Goal: Transaction & Acquisition: Subscribe to service/newsletter

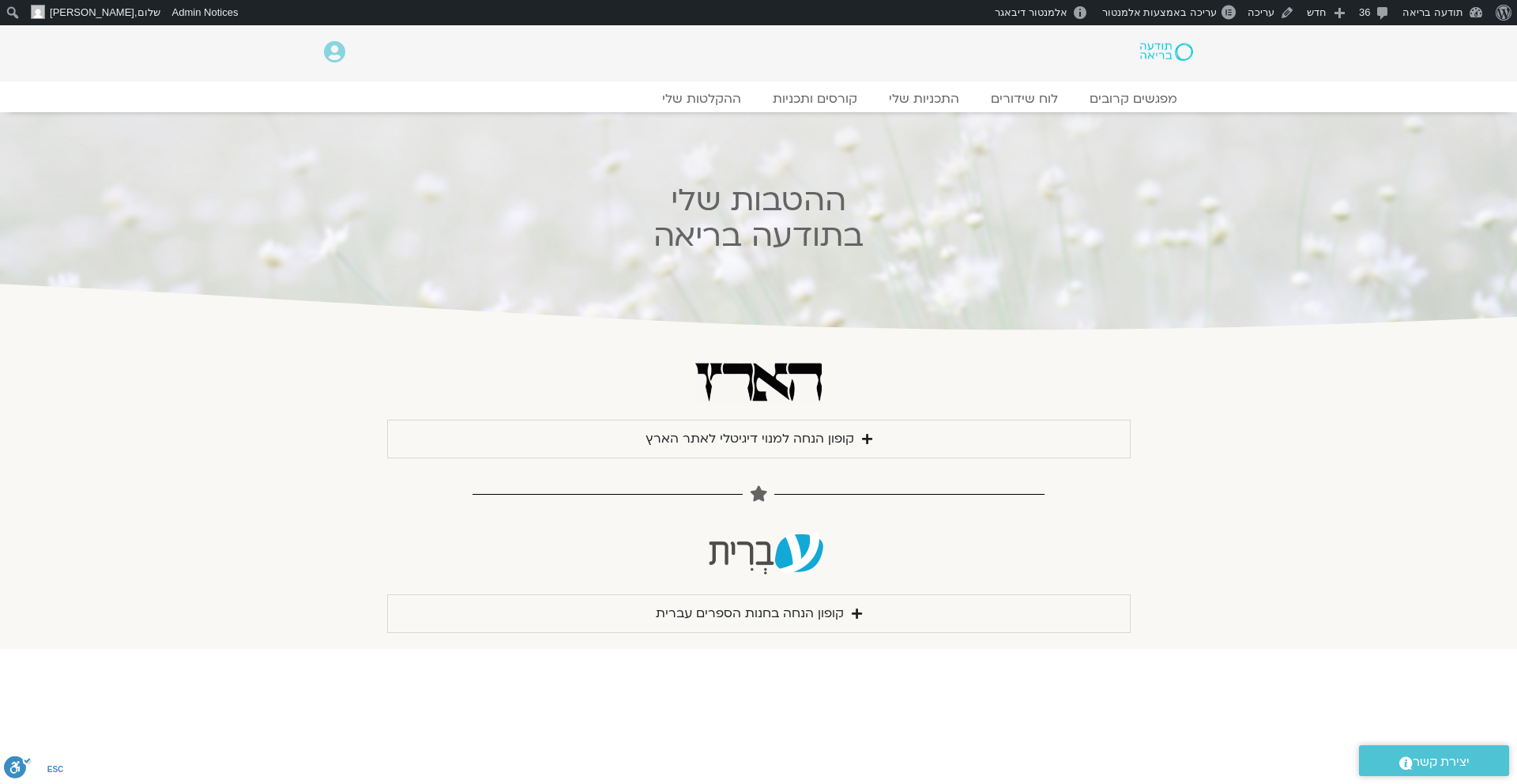
click at [766, 434] on div "קופון הנחה למנוי דיגיטלי לאתר הארץ" at bounding box center [750, 439] width 209 height 22
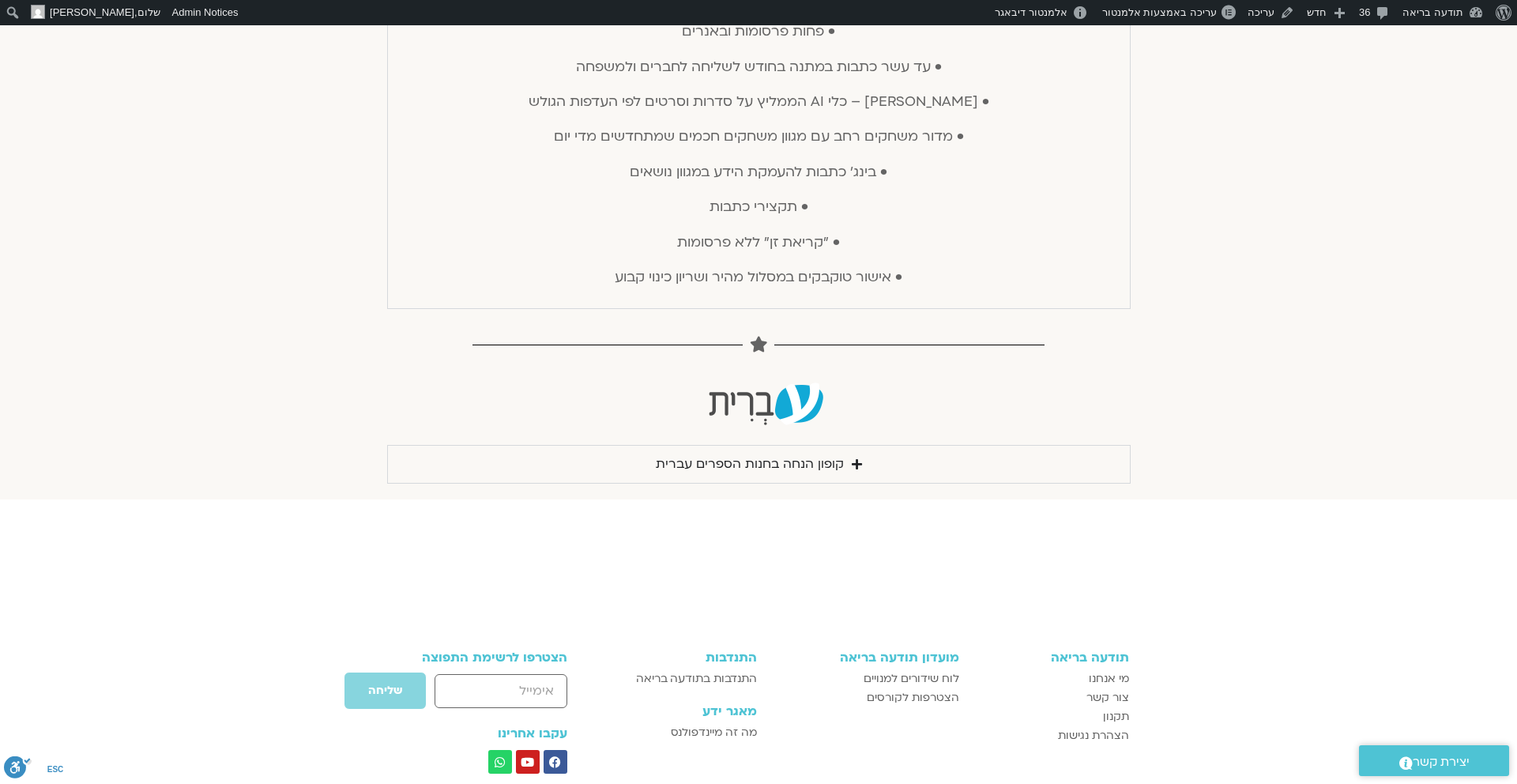
scroll to position [863, 0]
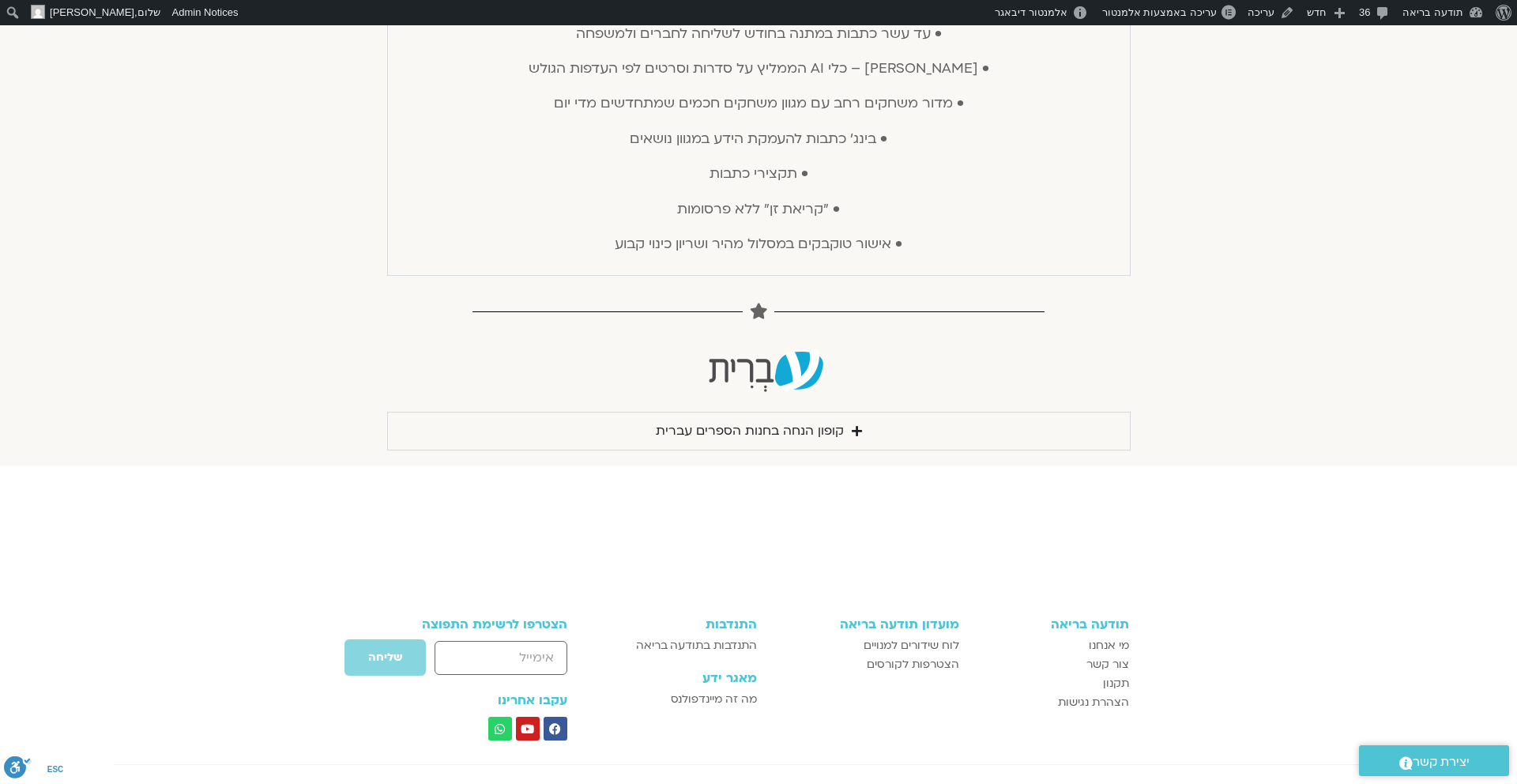
click at [884, 434] on summary "קופון הנחה בחנות הספרים עברית" at bounding box center [758, 431] width 743 height 39
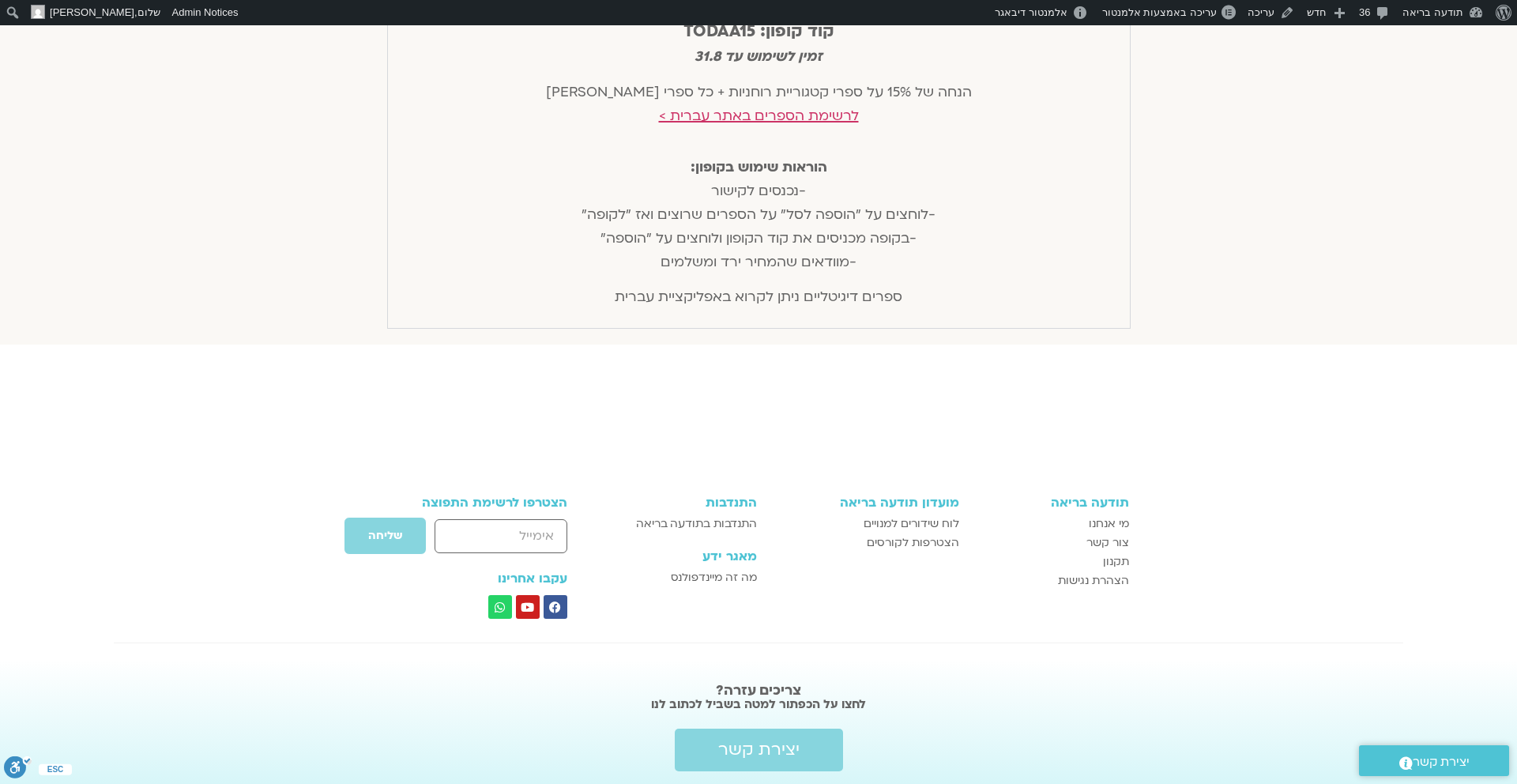
scroll to position [1351, 0]
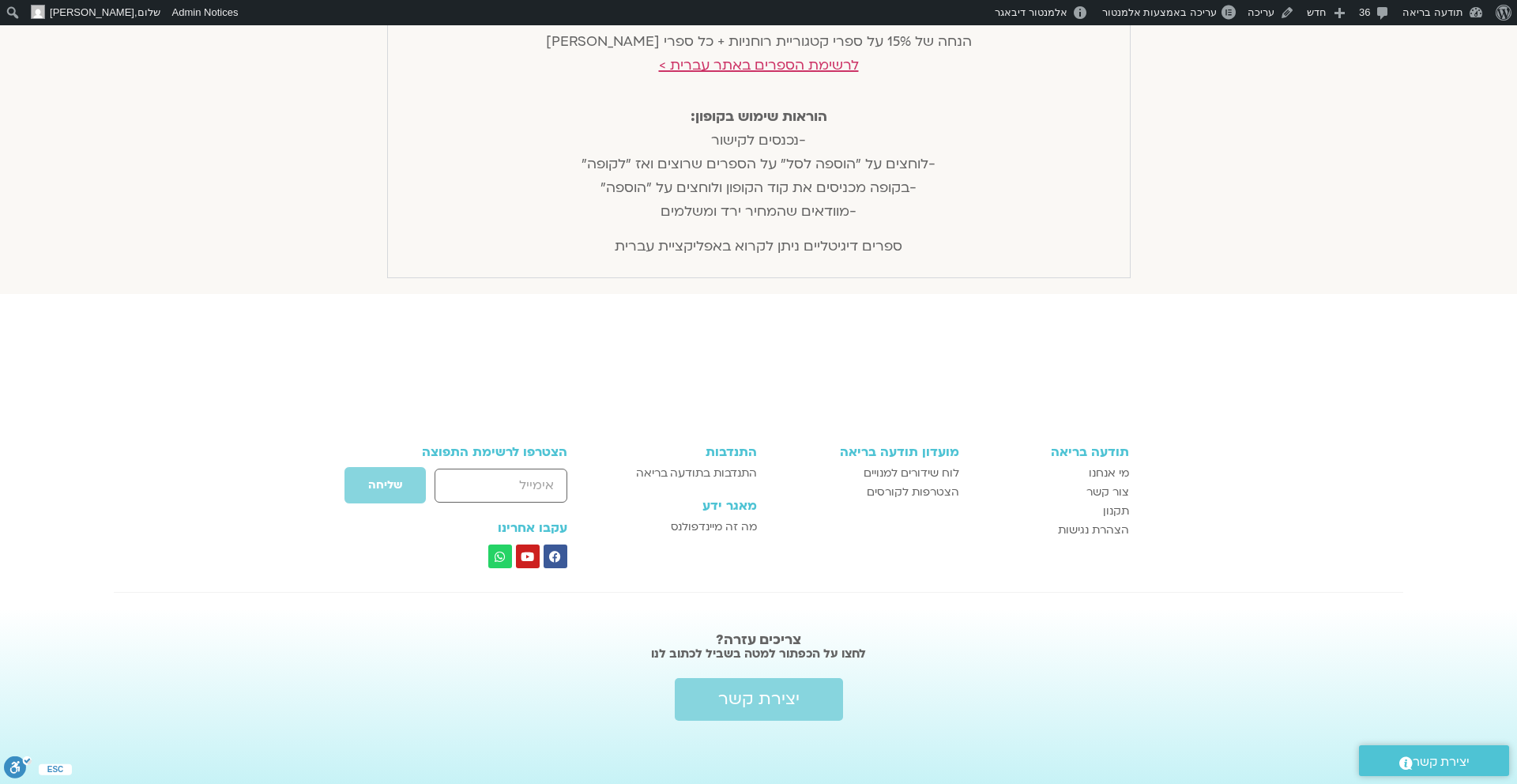
drag, startPoint x: 921, startPoint y: 202, endPoint x: 820, endPoint y: 400, distance: 222.3
copy body "lor ipsum: DOLORSITAMET cons ad 42% el seddo eius tem incidi utlab etdo "magn" …"
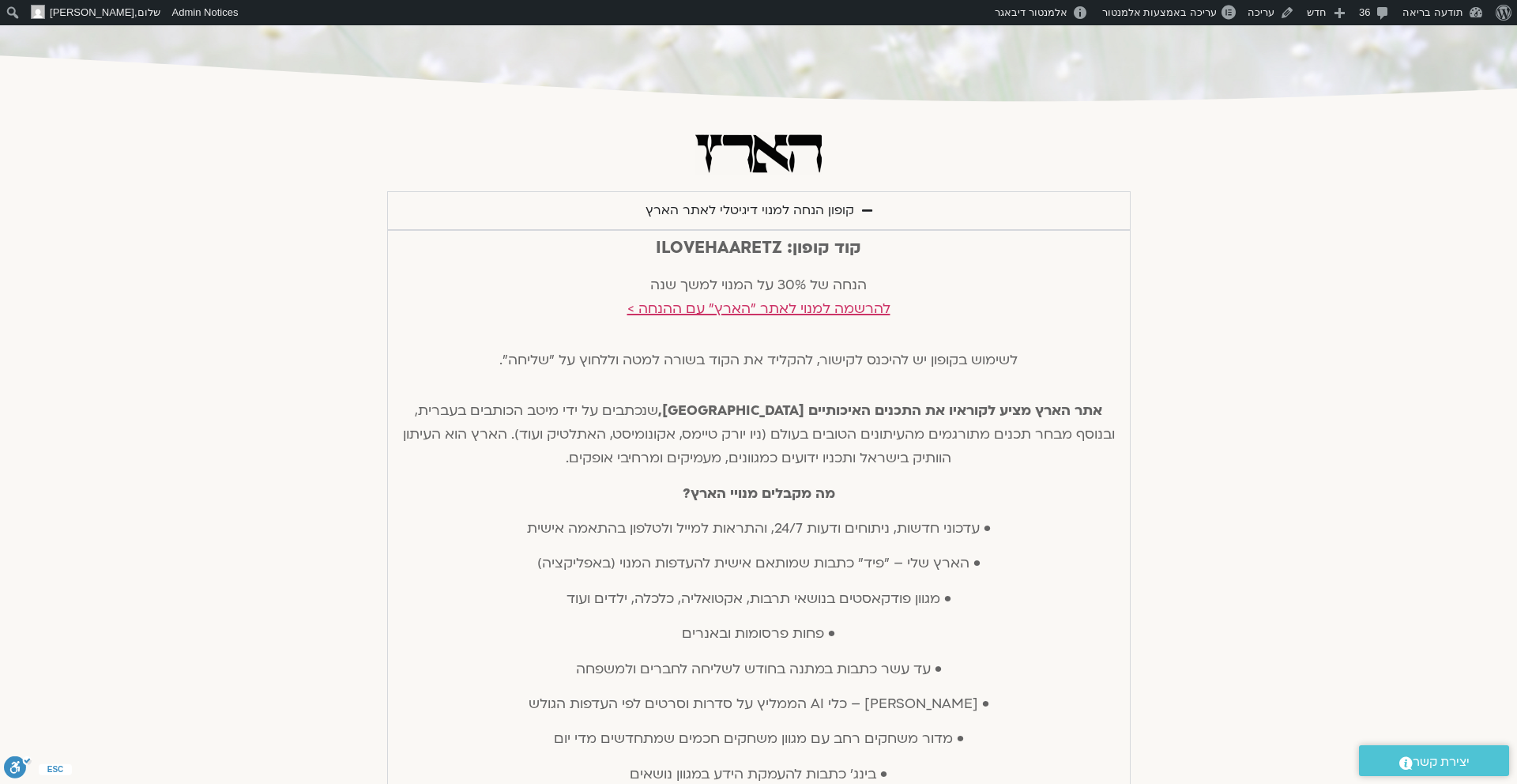
scroll to position [265, 0]
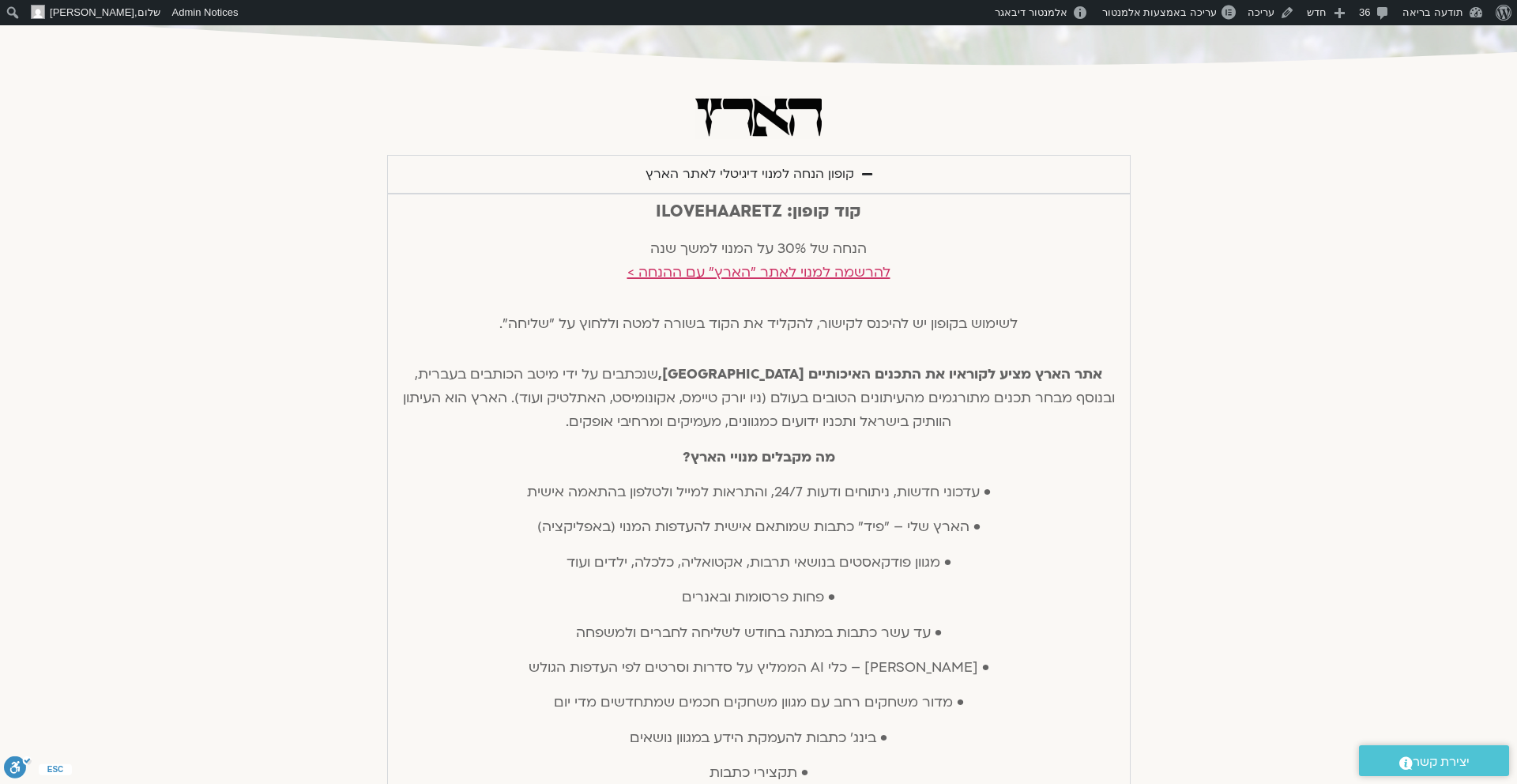
click at [1280, 329] on div at bounding box center [758, 724] width 1517 height 1312
click at [832, 266] on span "להרשמה למנוי לאתר "הארץ" עם ההנחה >" at bounding box center [759, 272] width 263 height 18
drag, startPoint x: 1104, startPoint y: 374, endPoint x: 575, endPoint y: 431, distance: 532.1
click at [572, 431] on p "אתר הארץ מציע לקוראיו את התכנים האיכותיים בישראל, שנכתבים על ידי מיטב הכותבים ב…" at bounding box center [758, 398] width 726 height 71
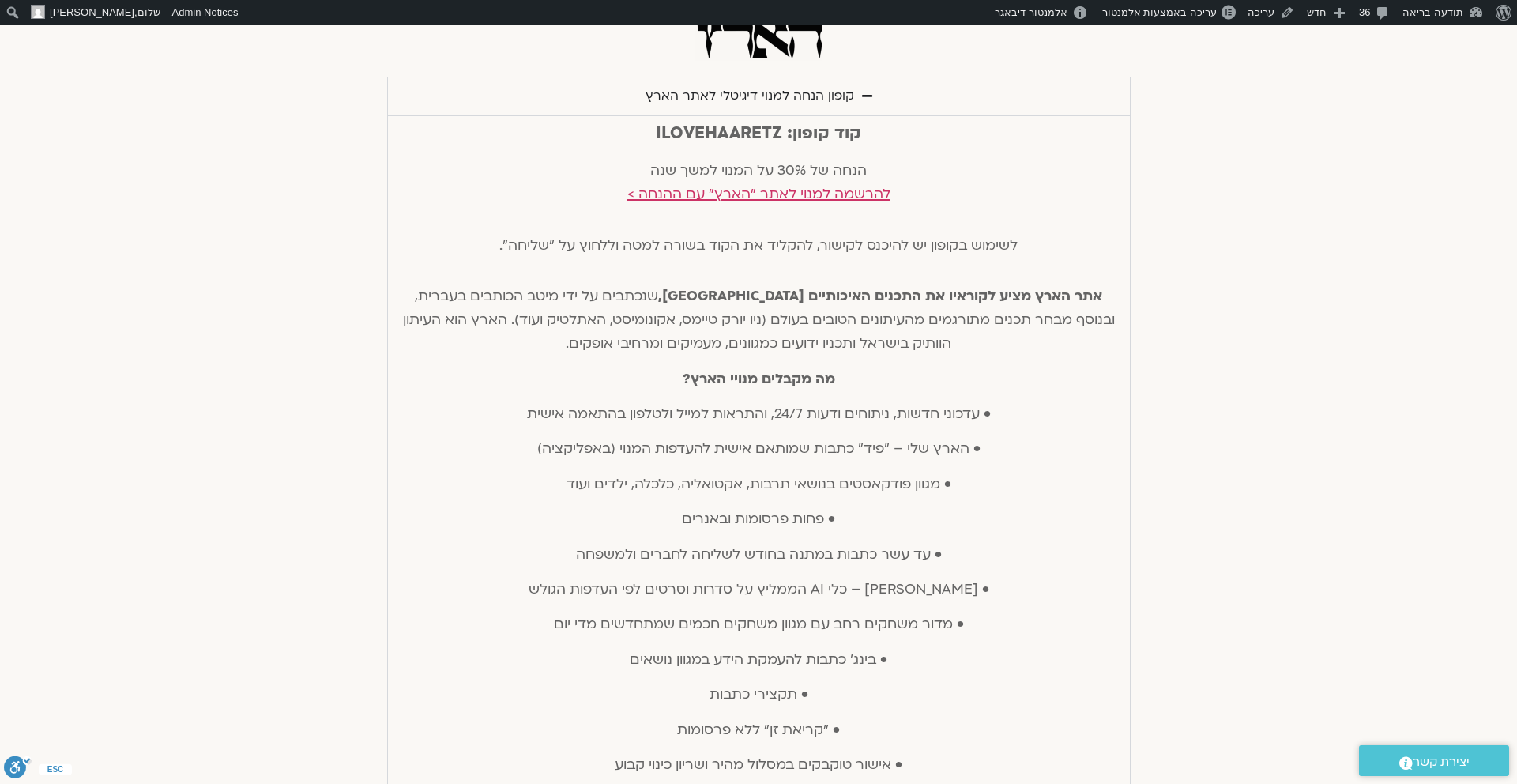
scroll to position [322, 0]
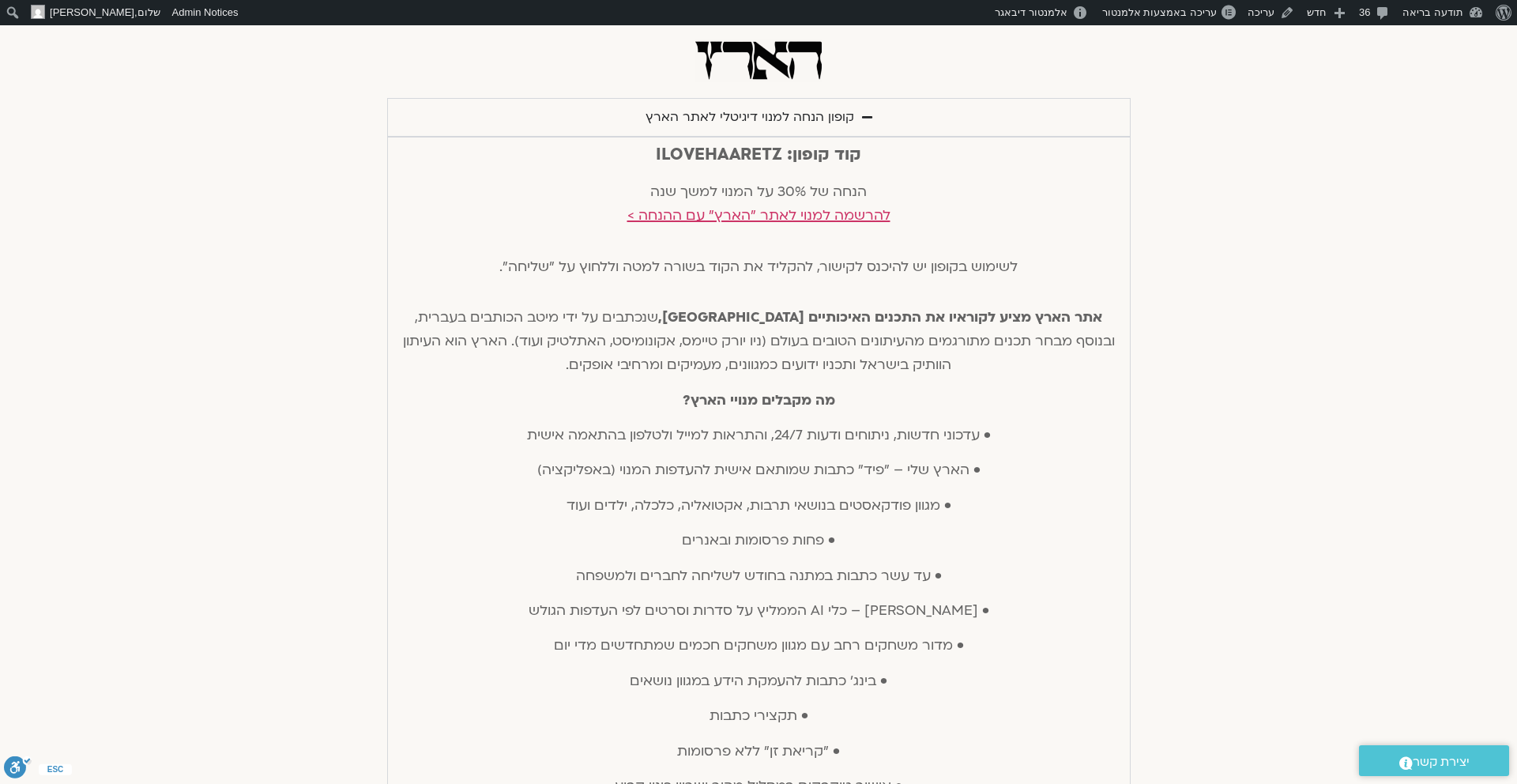
click at [928, 202] on p "הנחה של 30% על המנוי למשך שנה להרשמה למנוי לאתר "הארץ" עם ההנחה >" at bounding box center [758, 203] width 726 height 47
drag, startPoint x: 915, startPoint y: 219, endPoint x: 626, endPoint y: 225, distance: 289.1
click at [626, 225] on p "הנחה של 30% על המנוי למשך שנה להרשמה למנוי לאתר "הארץ" עם ההנחה >" at bounding box center [758, 203] width 726 height 47
click at [777, 187] on p "הנחה של 30% על המנוי למשך שנה להרשמה למנוי לאתר "הארץ" עם ההנחה >" at bounding box center [758, 203] width 726 height 47
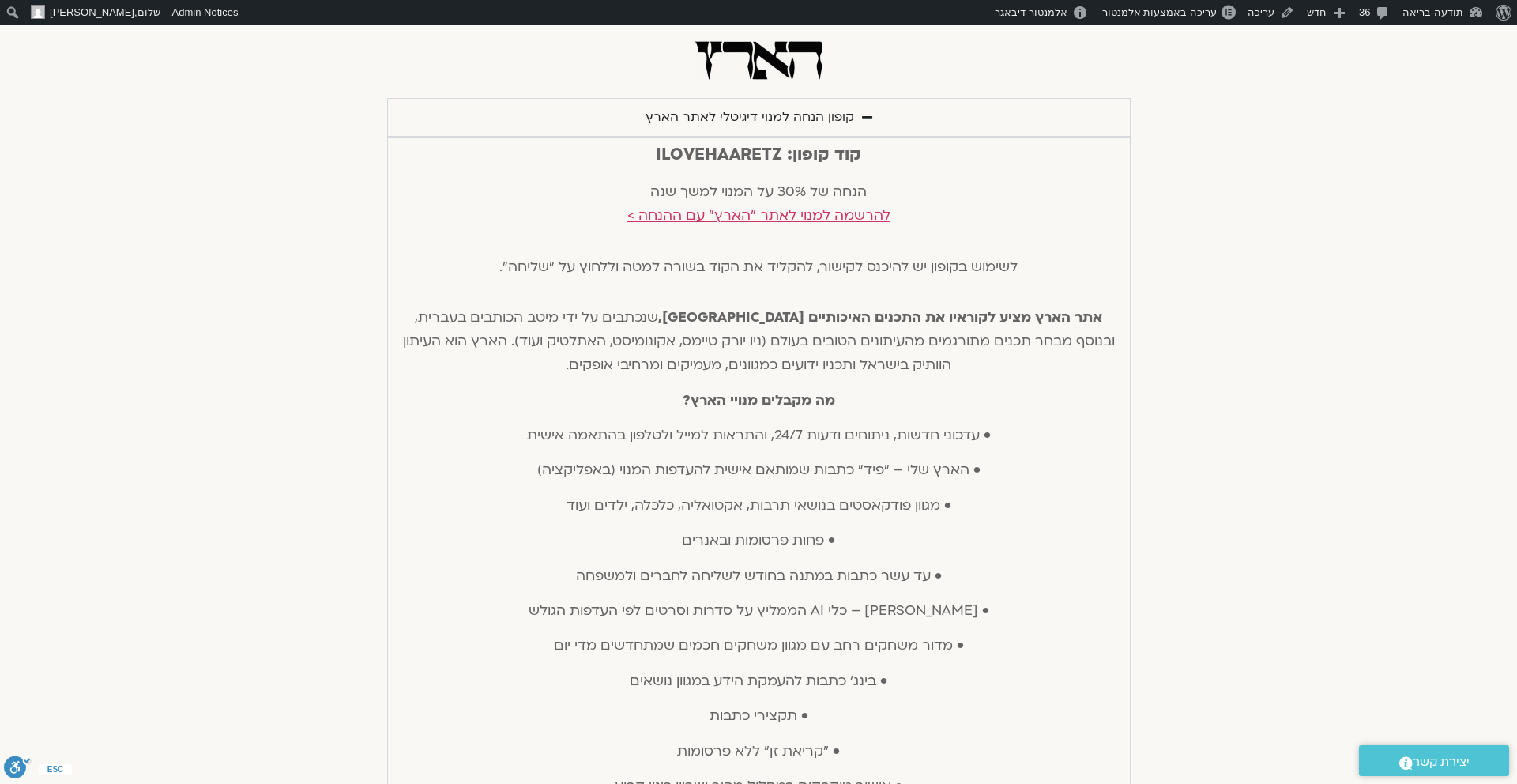
click at [777, 187] on p "הנחה של 30% על המנוי למשך שנה להרשמה למנוי לאתר "הארץ" עם ההנחה >" at bounding box center [758, 203] width 726 height 47
copy p "הנחה של 30% על המנוי למשך שנה"
drag, startPoint x: 1106, startPoint y: 317, endPoint x: 575, endPoint y: 361, distance: 532.8
click at [575, 361] on p "אתר הארץ מציע לקוראיו את התכנים האיכותיים בישראל, שנכתבים על ידי מיטב הכותבים ב…" at bounding box center [758, 341] width 726 height 71
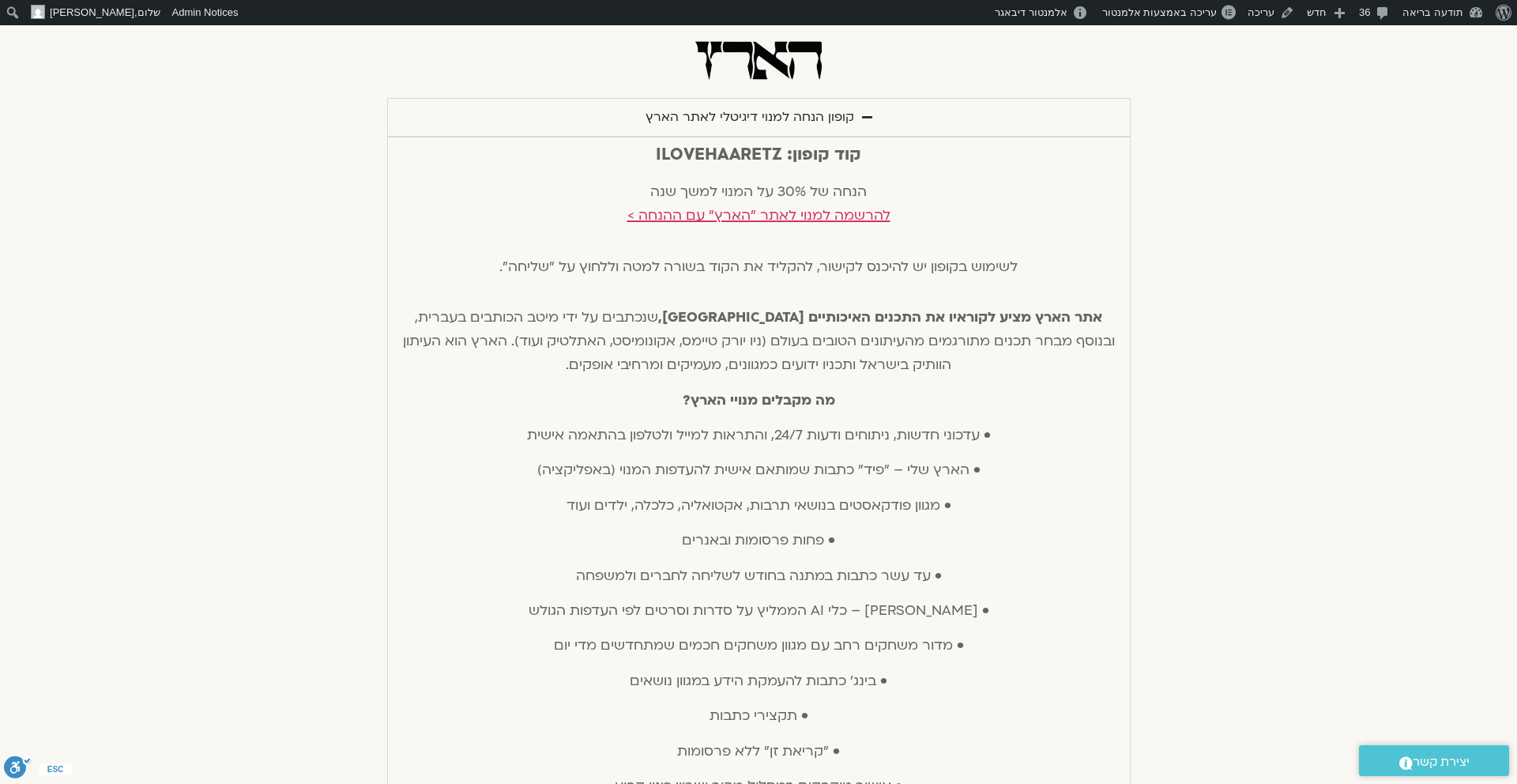
copy p "אתר הארץ מציע לקוראיו את התכנים האיכותיים בישראל, שנכתבים על ידי מיטב הכותבים ב…"
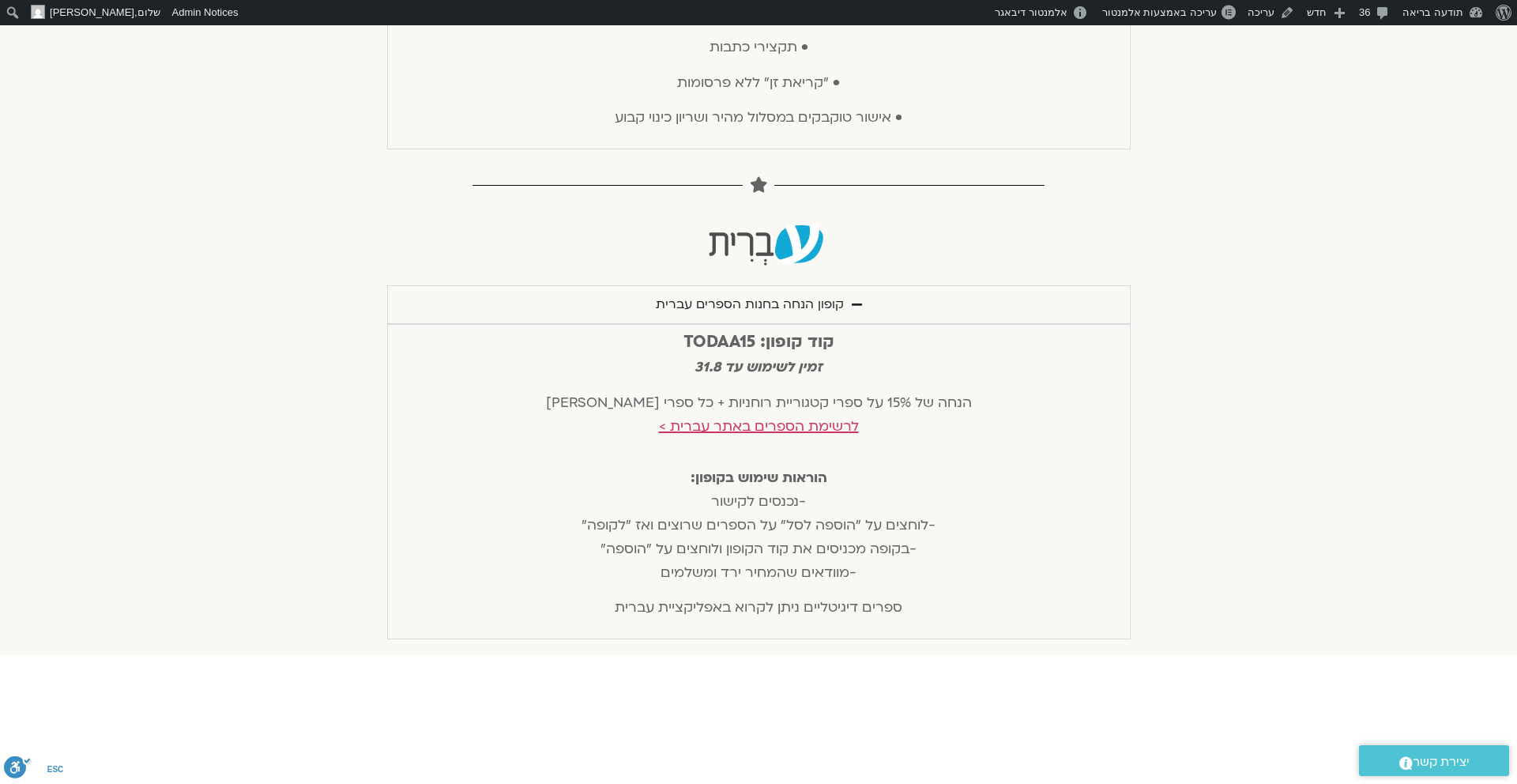
scroll to position [1033, 0]
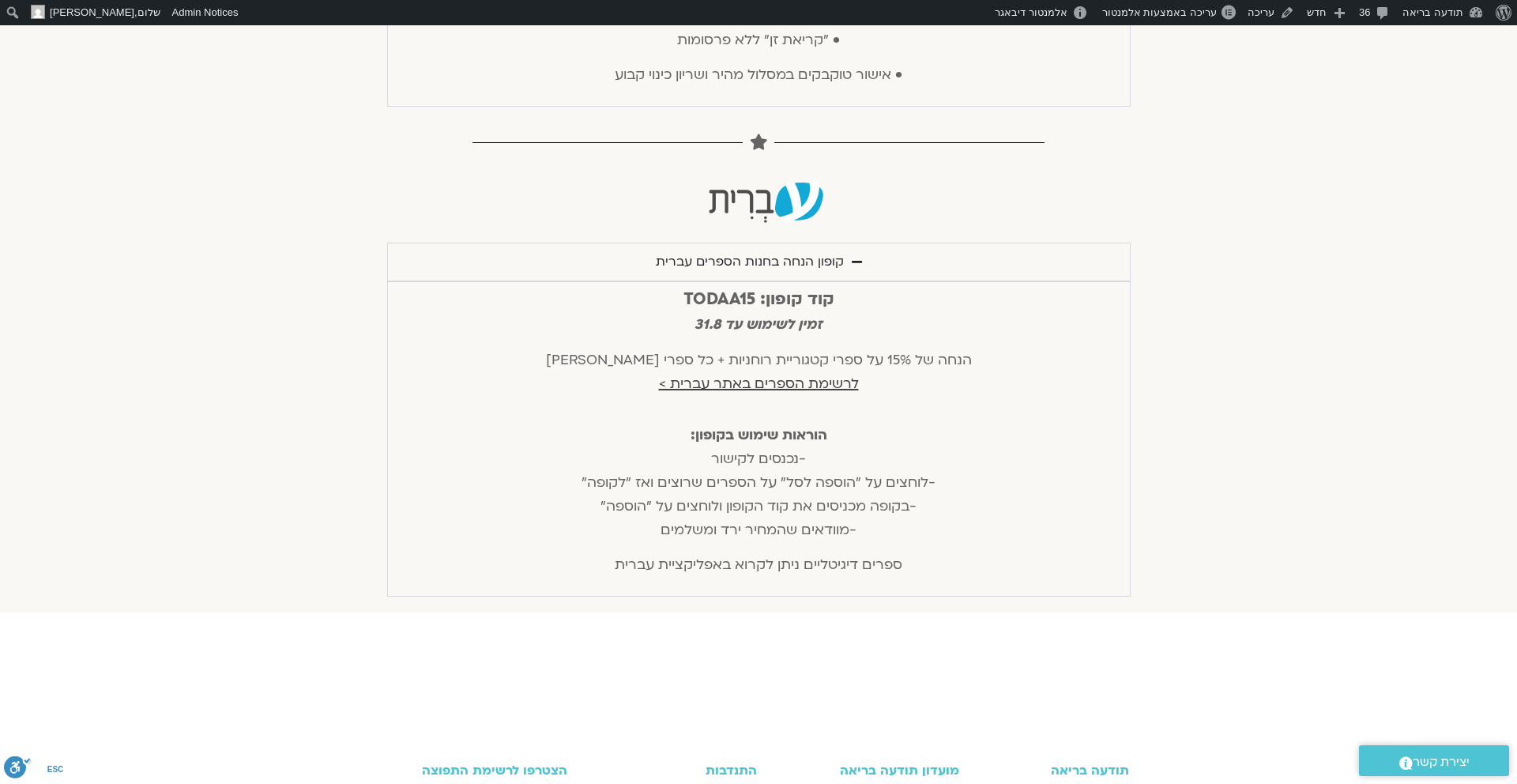
click at [817, 387] on span "לרשימת הספרים באתר עברית >" at bounding box center [758, 384] width 200 height 18
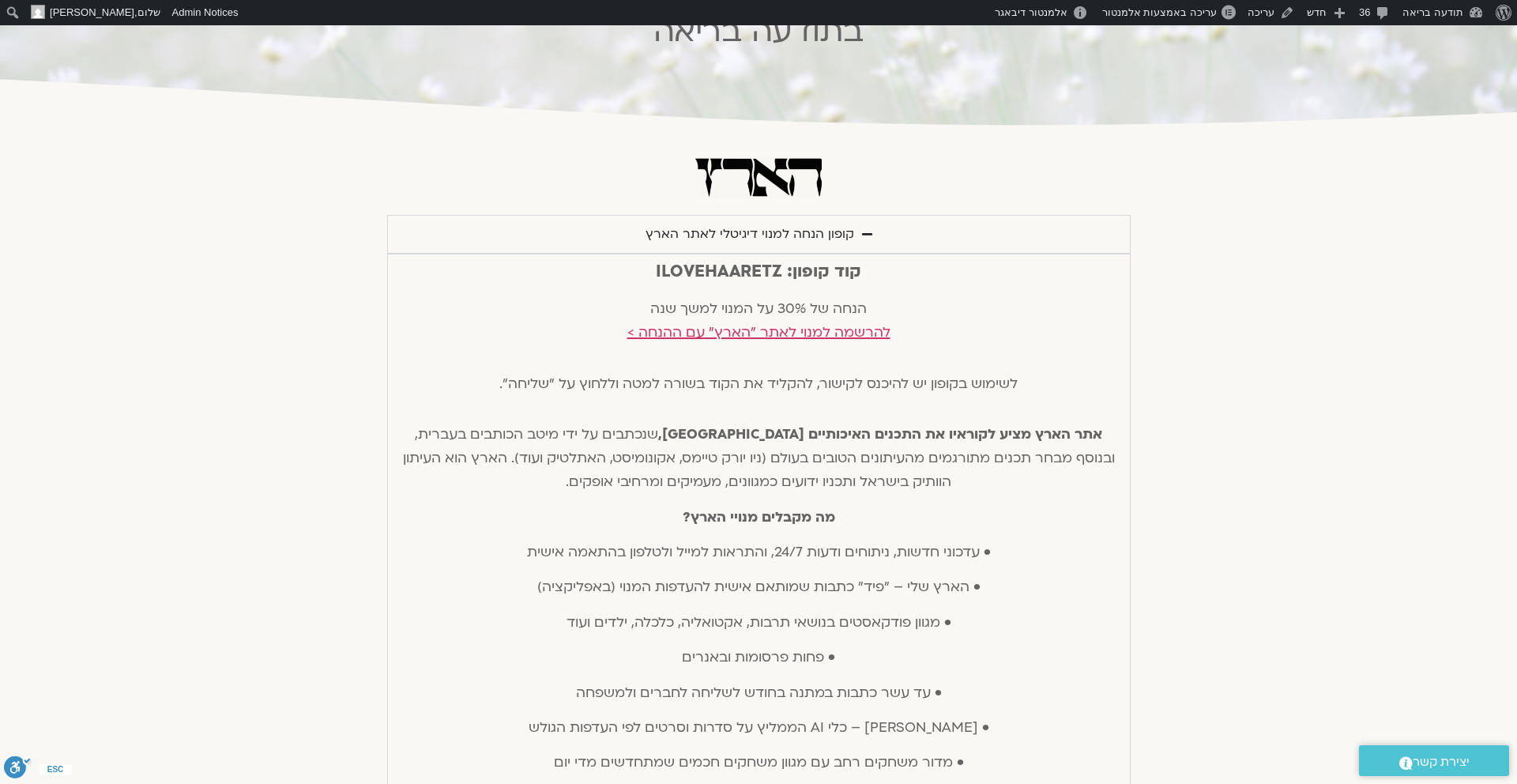
scroll to position [0, 0]
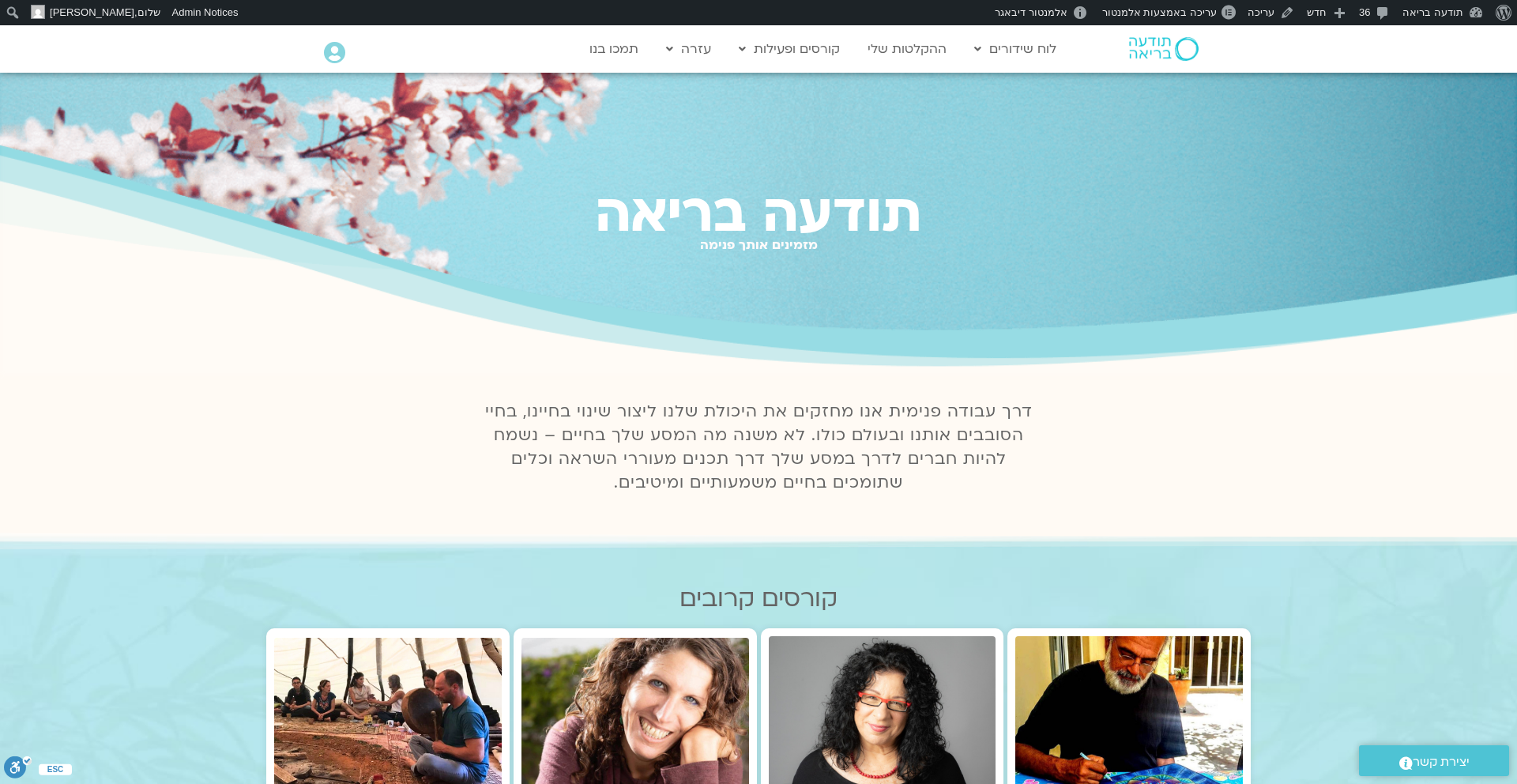
click at [1149, 41] on img at bounding box center [1164, 49] width 70 height 24
